Goal: Task Accomplishment & Management: Use online tool/utility

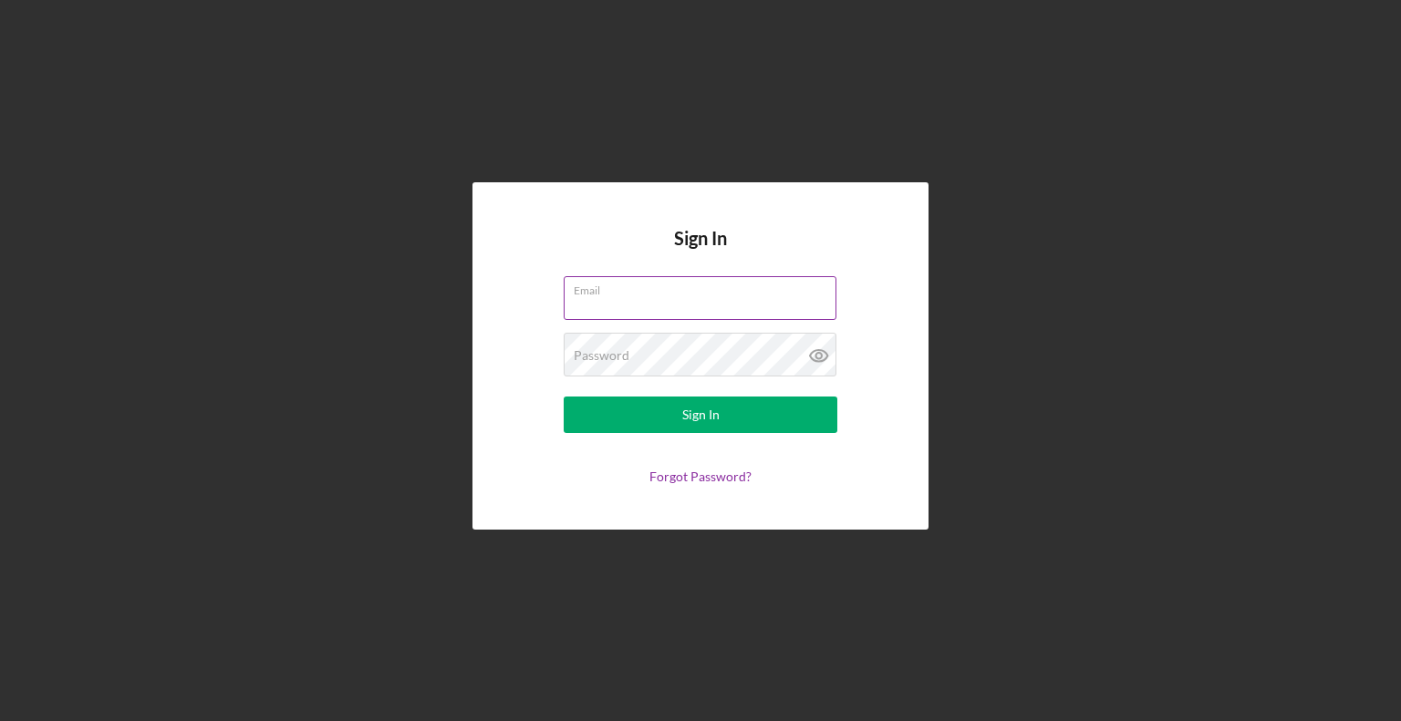
click at [623, 309] on input "Email" at bounding box center [700, 298] width 273 height 44
type input "[EMAIL_ADDRESS][DOMAIN_NAME]"
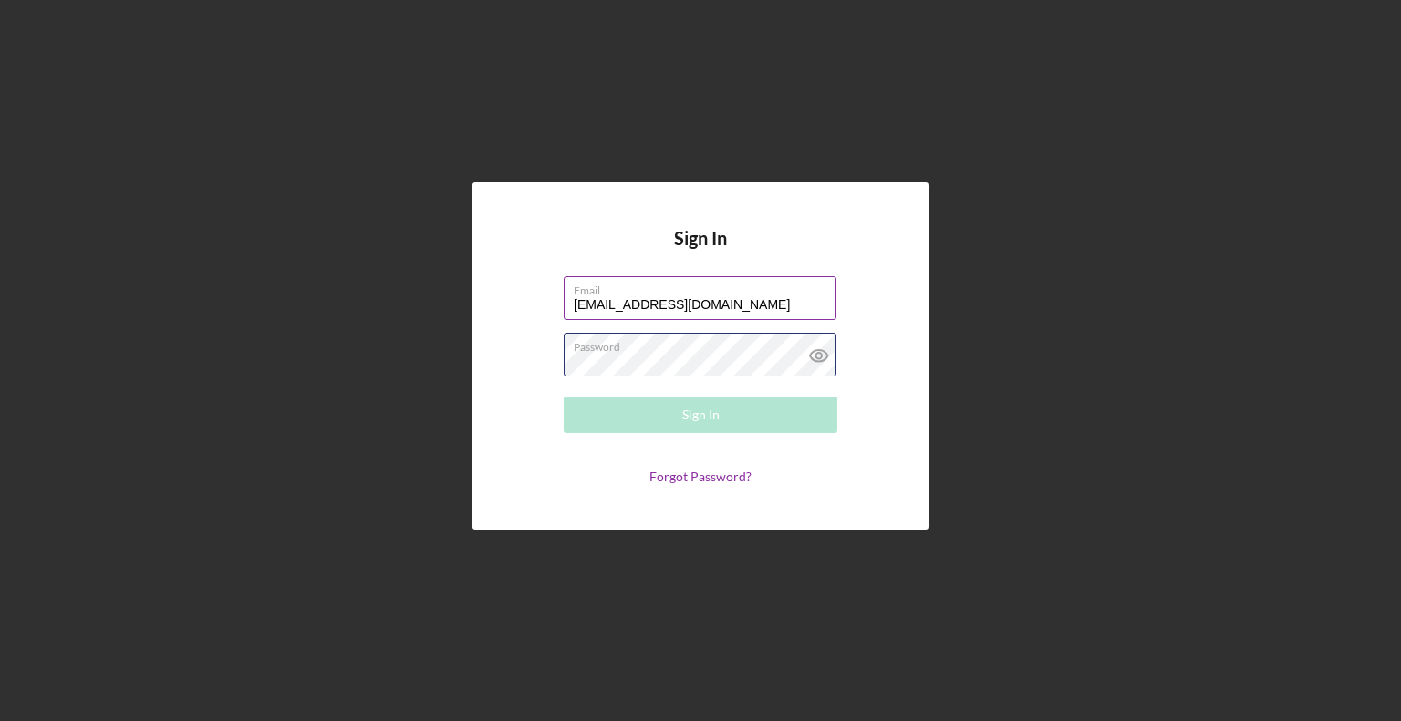
click at [710, 350] on div "Password Required" at bounding box center [701, 356] width 274 height 46
